Goal: Task Accomplishment & Management: Manage account settings

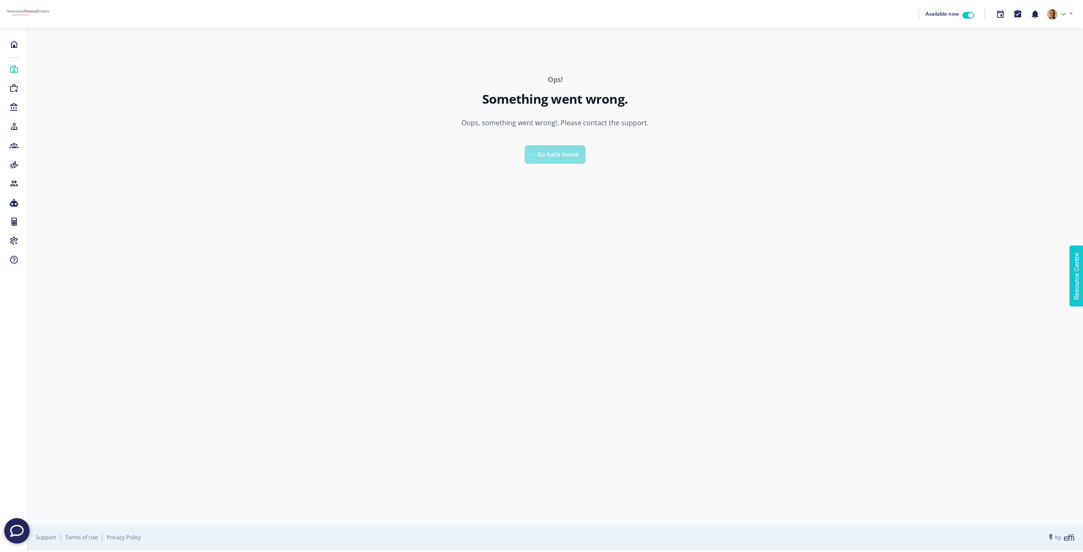
click at [555, 158] on span "← Go back home" at bounding box center [554, 154] width 47 height 8
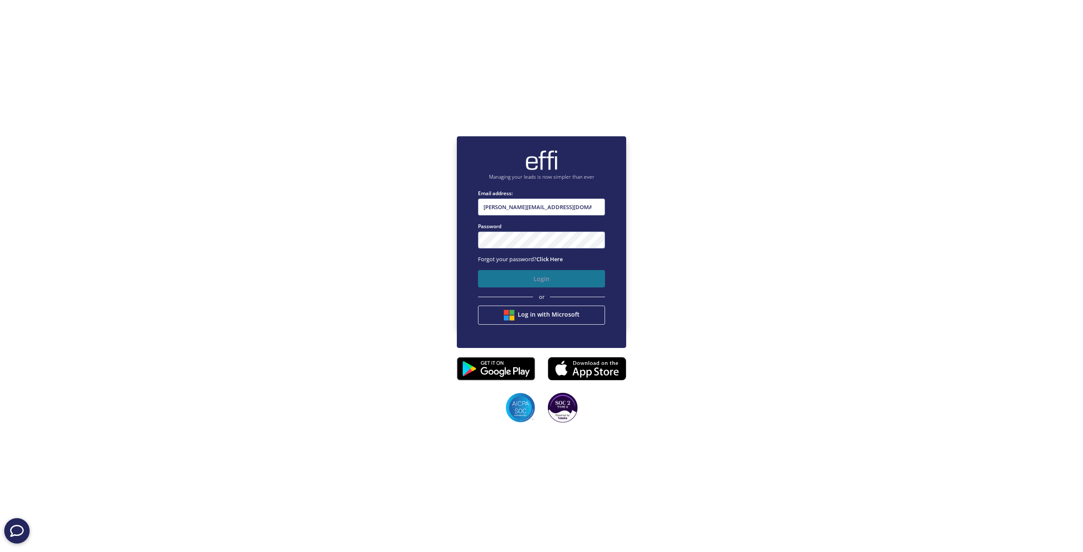
click at [540, 279] on button "Login" at bounding box center [541, 278] width 127 height 17
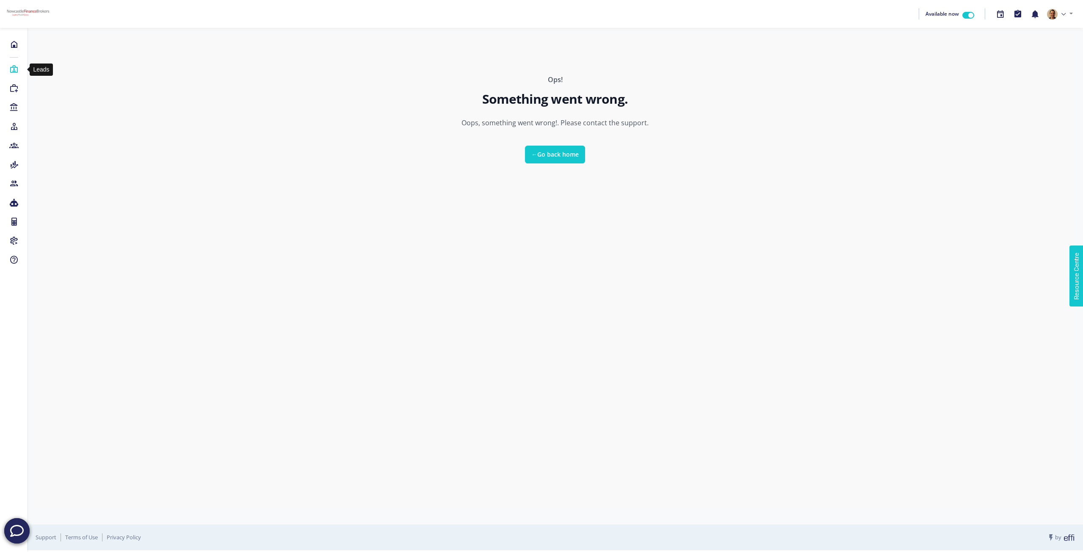
click at [10, 72] on icon at bounding box center [13, 69] width 9 height 8
click at [12, 87] on icon at bounding box center [13, 88] width 9 height 8
click at [13, 45] on icon at bounding box center [13, 44] width 9 height 8
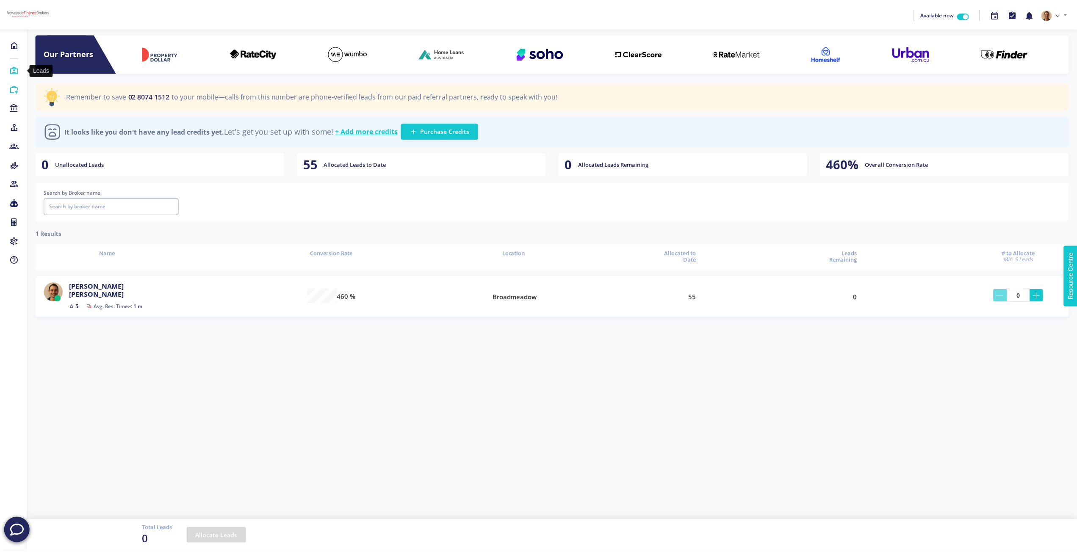
scroll to position [20, 1035]
click at [14, 73] on icon at bounding box center [13, 69] width 9 height 8
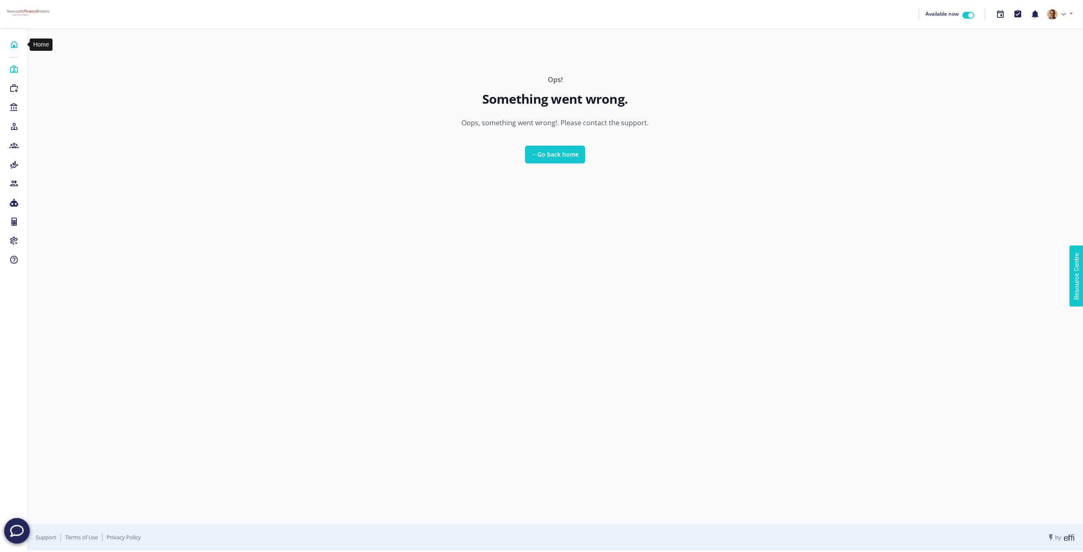
click at [14, 44] on icon at bounding box center [13, 44] width 9 height 8
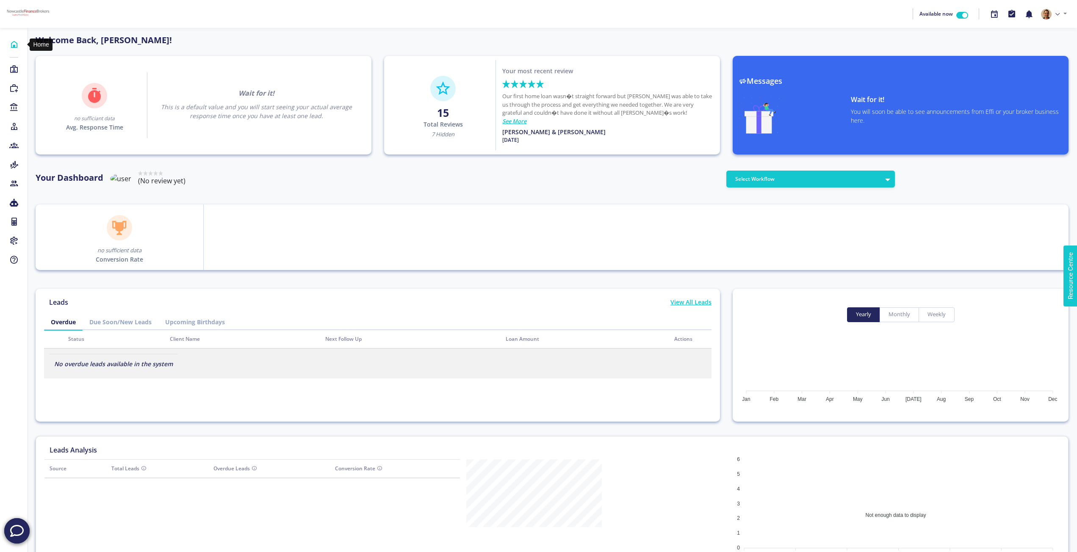
scroll to position [76, 135]
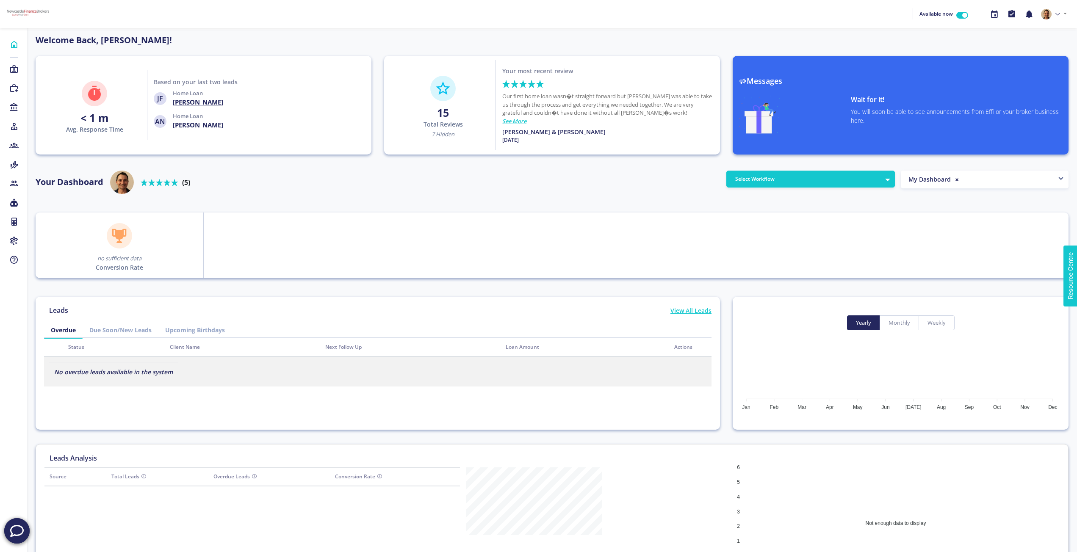
click at [204, 127] on h4 "Ashleigh Nilsson-Taylor" at bounding box center [198, 125] width 50 height 8
click at [11, 69] on icon at bounding box center [13, 69] width 9 height 8
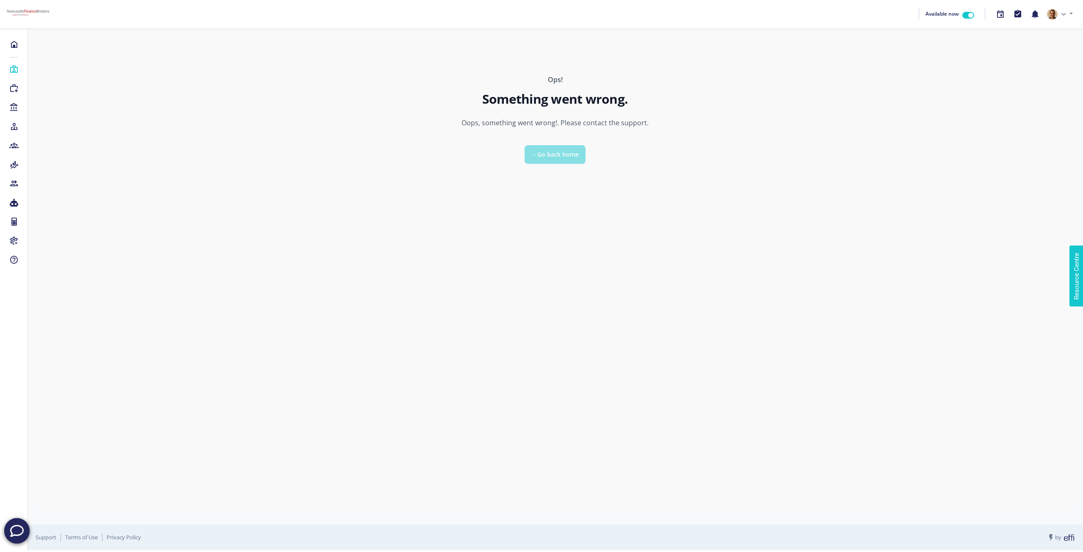
click at [562, 156] on span "← Go back home" at bounding box center [554, 154] width 47 height 8
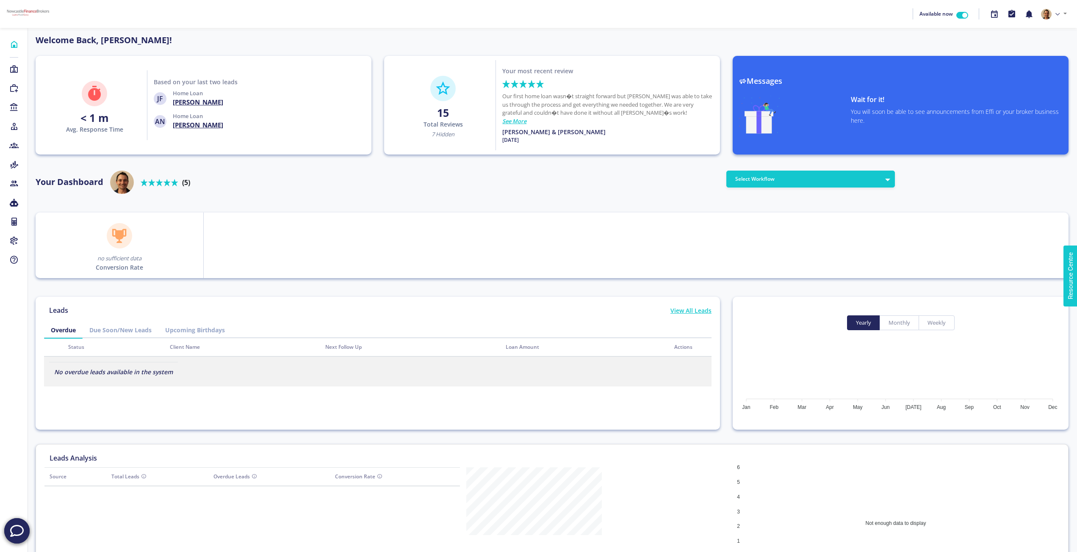
scroll to position [76, 135]
click at [805, 10] on div "Available now 89 Profile Billing Settings Sign Out" at bounding box center [538, 13] width 1063 height 21
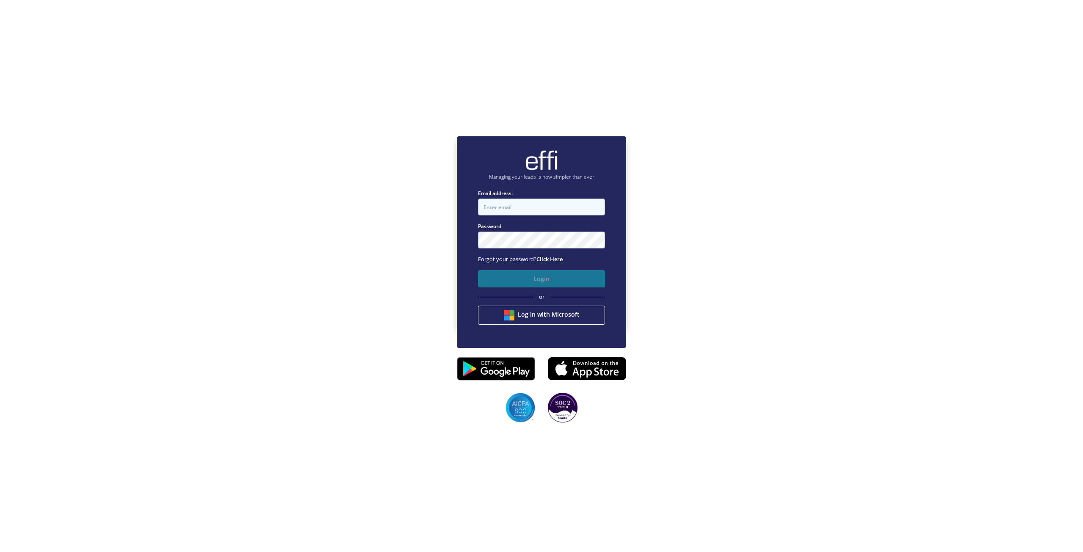
type input "[PERSON_NAME][EMAIL_ADDRESS][DOMAIN_NAME]"
click at [540, 281] on button "Login" at bounding box center [541, 278] width 127 height 17
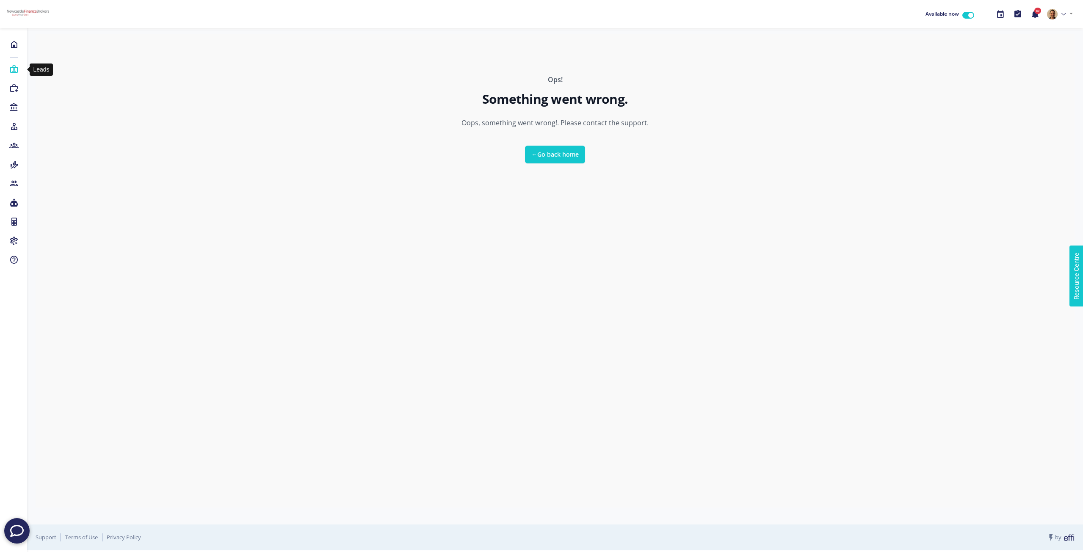
click at [11, 67] on icon at bounding box center [13, 69] width 9 height 8
click at [15, 69] on icon at bounding box center [13, 69] width 9 height 8
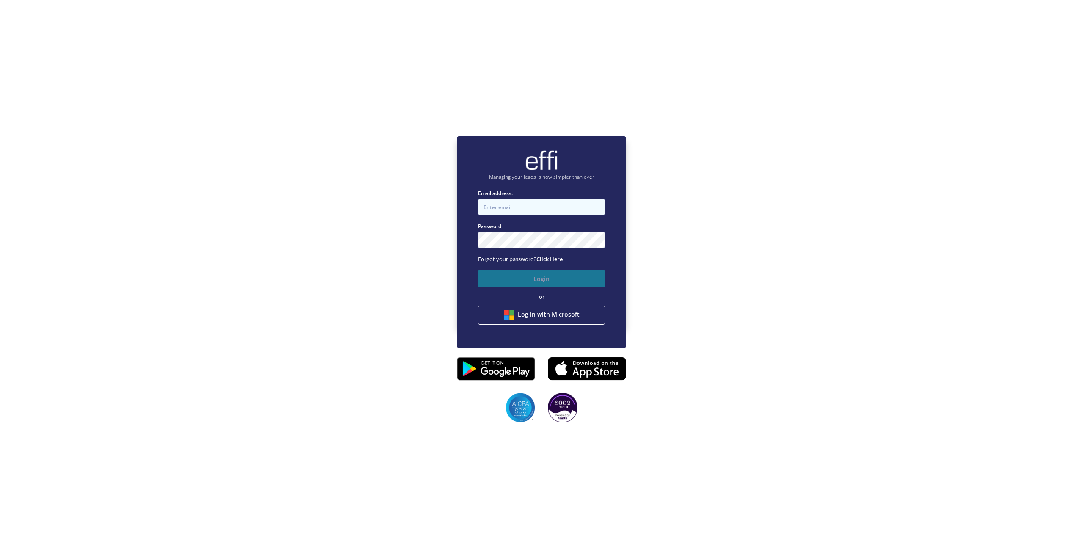
type input "john@newcastlefinancebrokers.com.au"
click at [547, 279] on button "Login" at bounding box center [541, 278] width 127 height 17
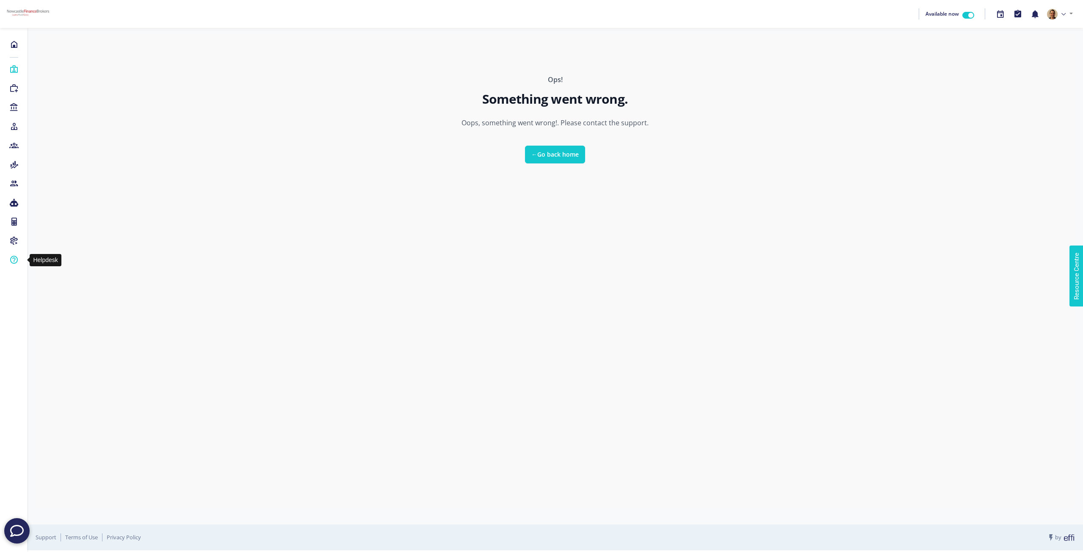
click at [13, 259] on icon at bounding box center [13, 260] width 9 height 8
